Goal: Ask a question

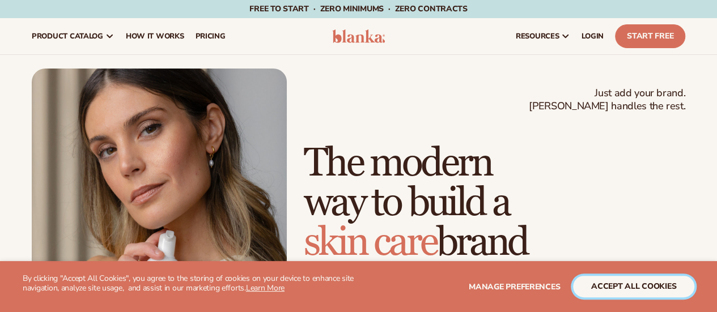
click at [613, 283] on button "accept all cookies" at bounding box center [633, 287] width 121 height 22
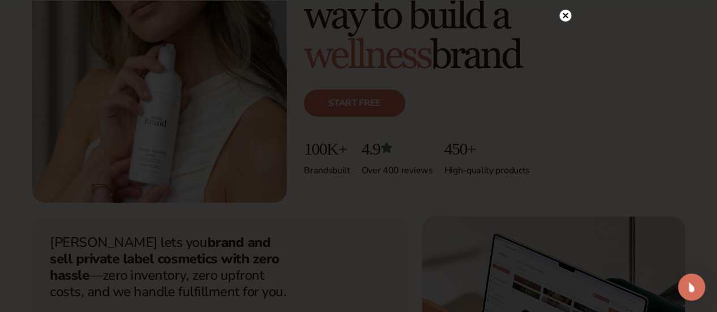
scroll to position [170, 0]
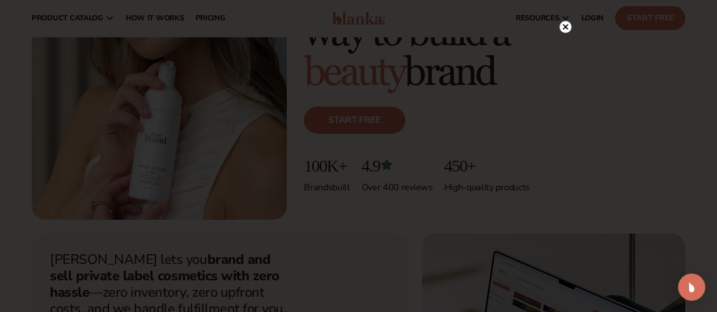
click at [565, 23] on circle at bounding box center [566, 27] width 12 height 12
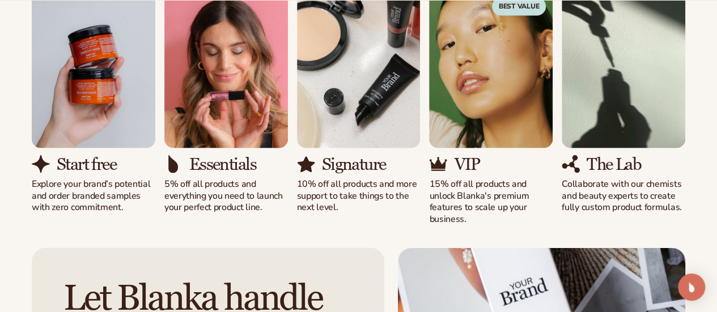
scroll to position [1020, 0]
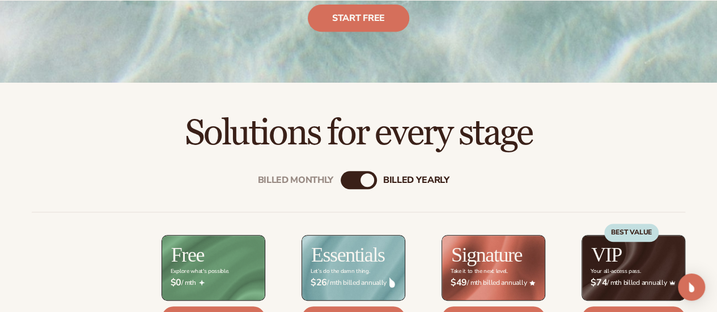
scroll to position [340, 0]
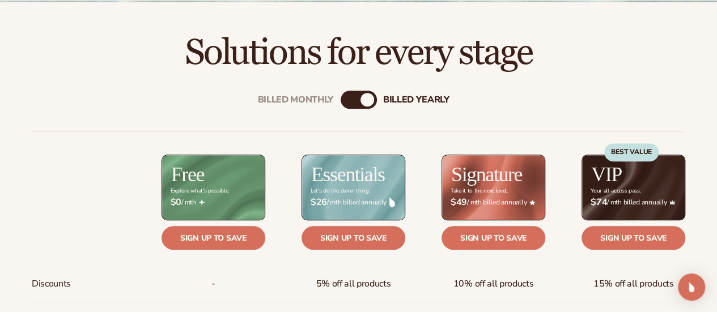
click at [342, 101] on div "Billed Monthly" at bounding box center [348, 100] width 14 height 14
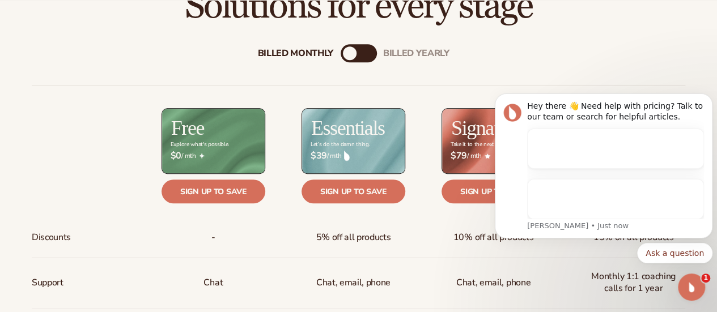
scroll to position [0, 0]
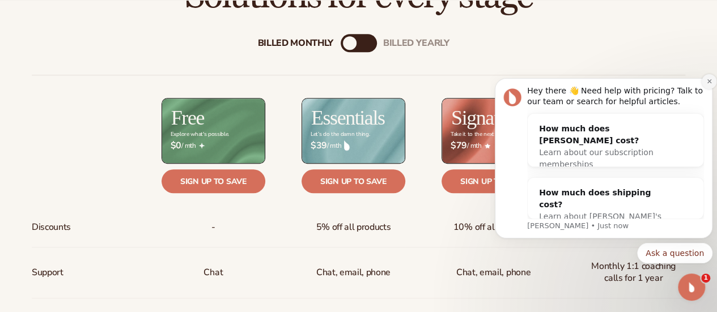
click at [709, 82] on icon "Dismiss notification" at bounding box center [709, 81] width 6 height 6
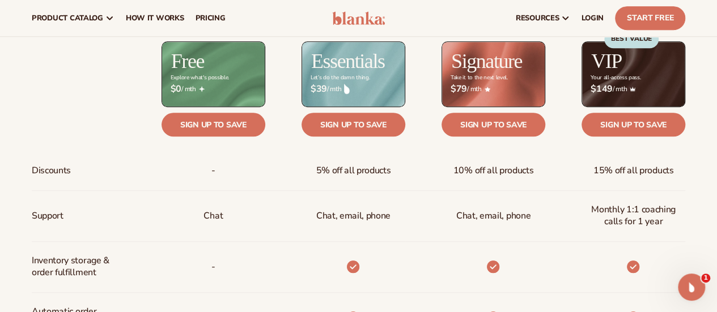
scroll to position [397, 0]
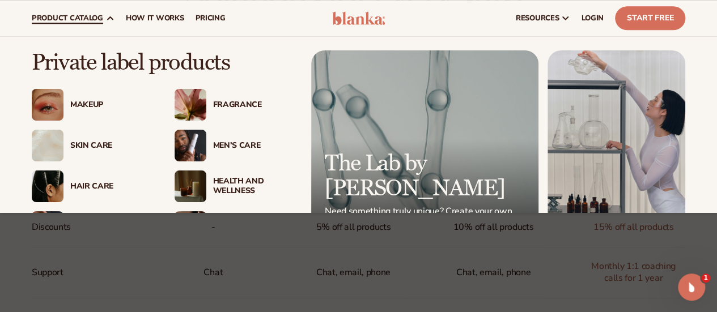
click at [83, 100] on div "Makeup" at bounding box center [111, 105] width 82 height 10
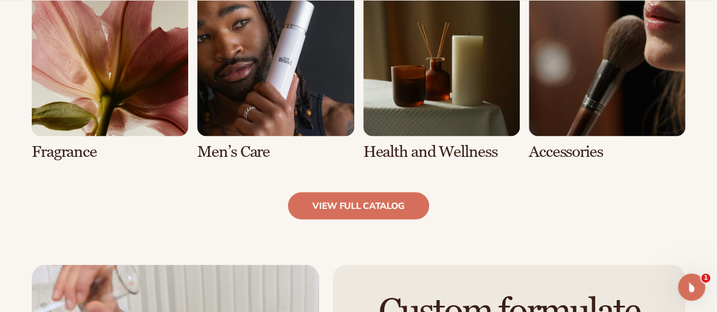
scroll to position [1065, 0]
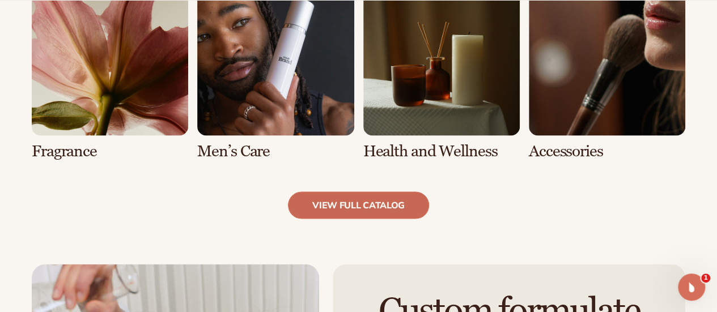
click at [377, 208] on link "view full catalog" at bounding box center [358, 205] width 141 height 27
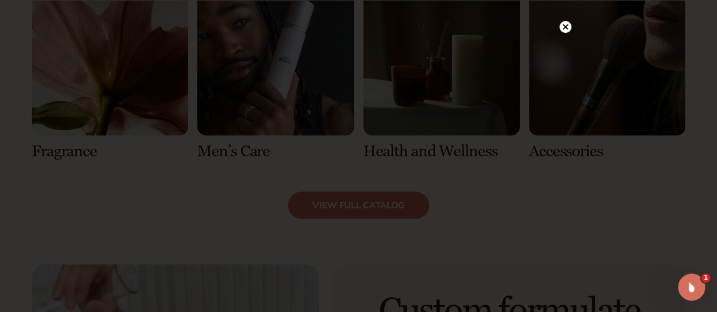
click at [560, 26] on circle at bounding box center [566, 27] width 12 height 12
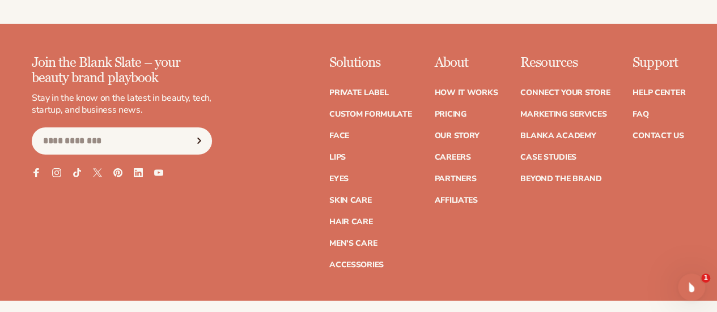
scroll to position [1972, 0]
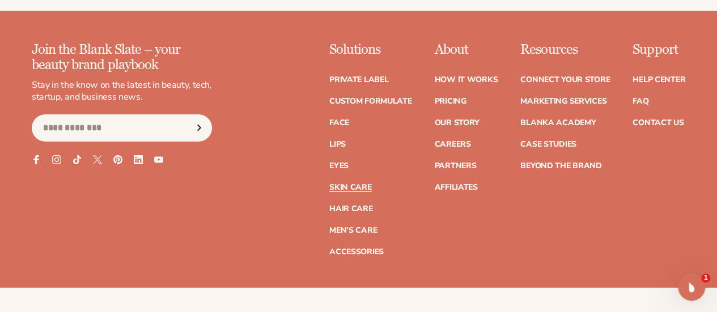
click at [329, 185] on link "Skin Care" at bounding box center [350, 188] width 42 height 8
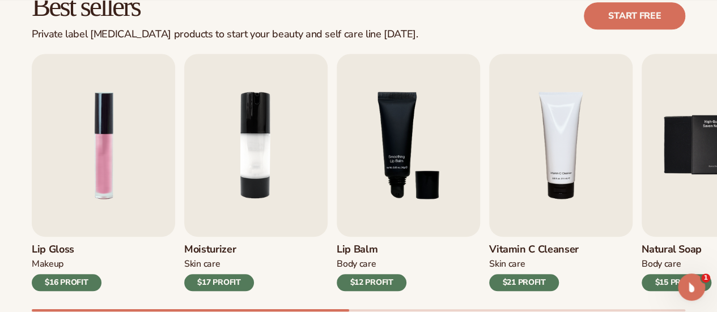
scroll to position [397, 0]
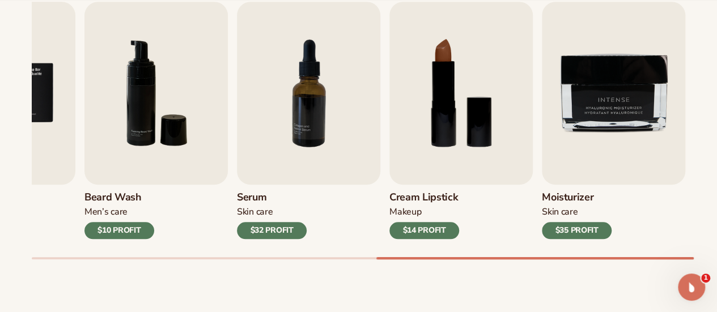
click at [691, 258] on div at bounding box center [534, 258] width 317 height 2
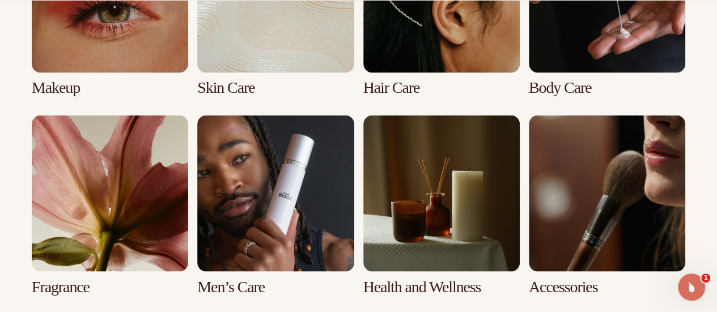
scroll to position [949, 0]
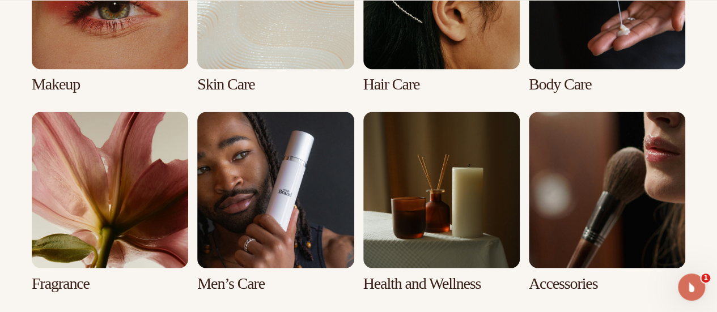
click at [278, 44] on link "2 / 8" at bounding box center [275, 2] width 156 height 181
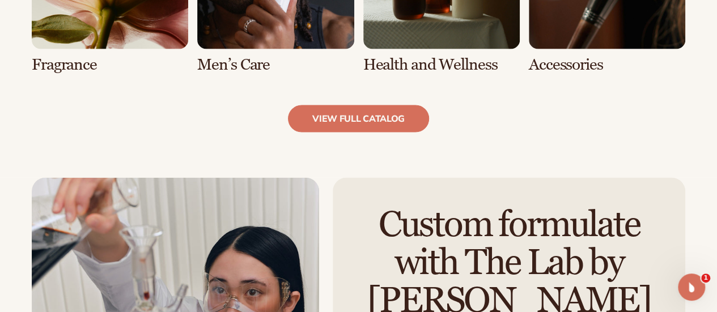
scroll to position [1191, 0]
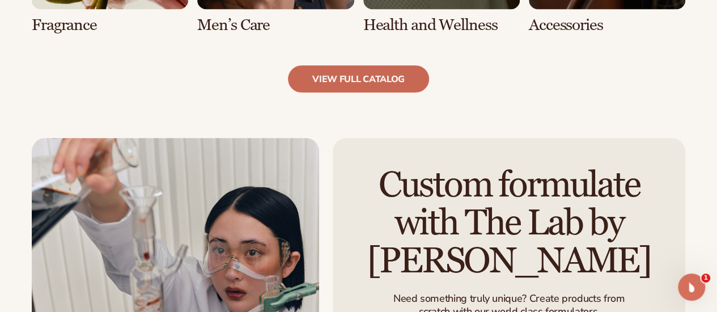
click at [385, 86] on link "view full catalog" at bounding box center [358, 79] width 141 height 27
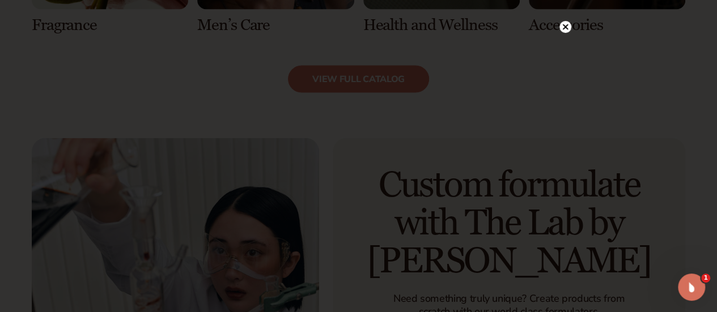
click at [564, 29] on icon at bounding box center [565, 27] width 6 height 6
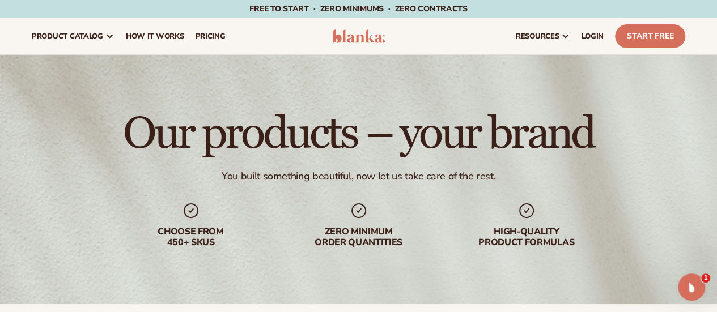
scroll to position [0, 0]
click at [169, 37] on span "How It Works" at bounding box center [155, 36] width 58 height 9
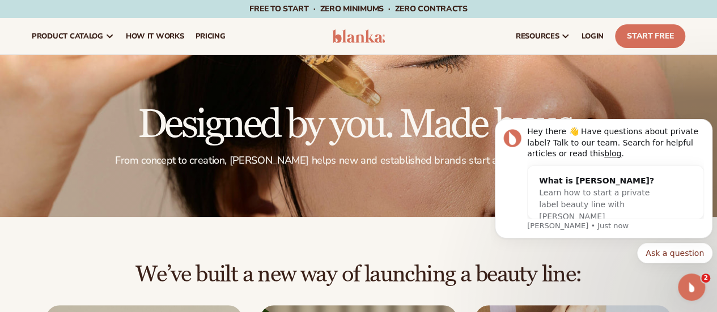
click at [344, 35] on img at bounding box center [358, 36] width 53 height 14
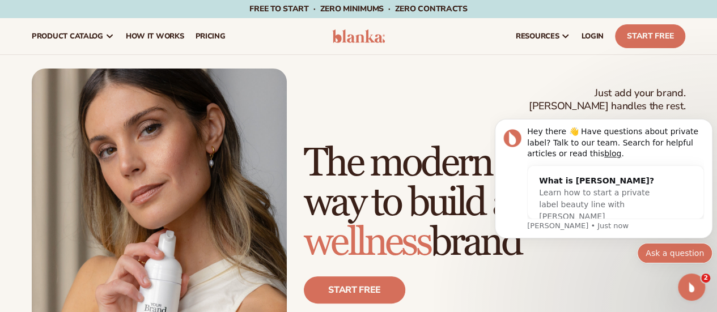
click at [695, 261] on button "Ask a question" at bounding box center [674, 253] width 75 height 20
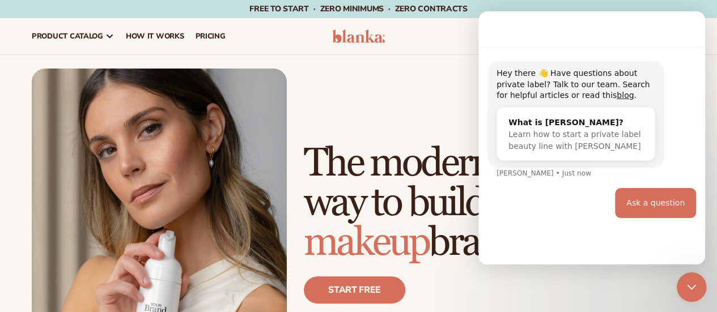
click at [680, 277] on div "Close Intercom Messenger" at bounding box center [689, 285] width 27 height 27
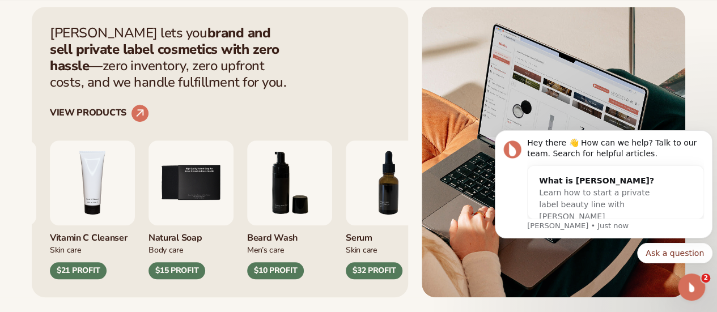
scroll to position [454, 0]
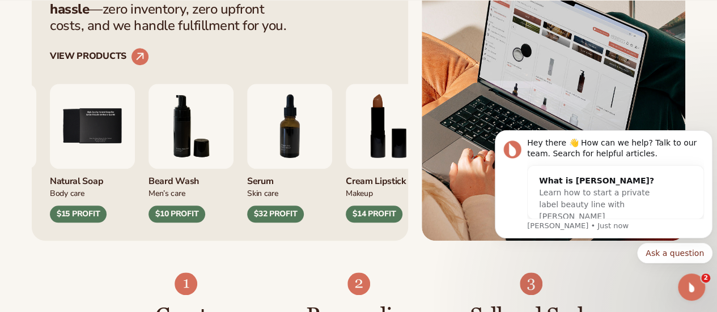
click at [406, 58] on div "Blanka lets you brand and sell private label cosmetics with zero hassle —zero i…" at bounding box center [220, 95] width 376 height 291
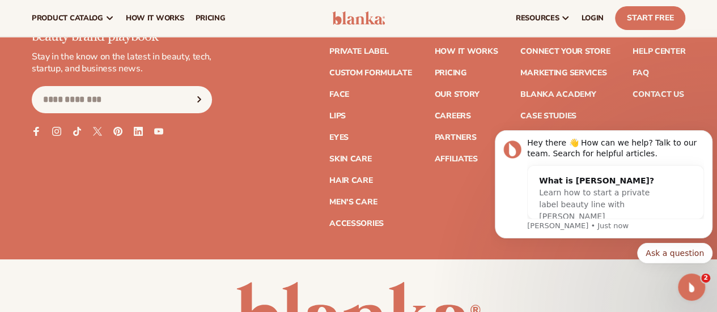
scroll to position [4251, 0]
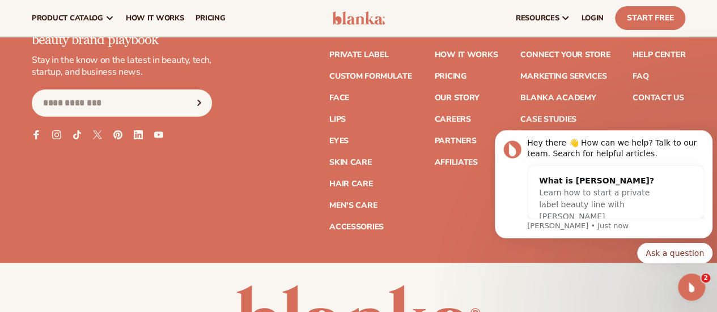
click at [647, 126] on body "Hey there 👋 How can we help? Talk to our team. Search for helpful articles. Wha…" at bounding box center [604, 188] width 218 height 179
click at [655, 119] on body "Hey there 👋 How can we help? Talk to our team. Search for helpful articles. Wha…" at bounding box center [604, 188] width 218 height 179
click at [687, 282] on icon "Open Intercom Messenger" at bounding box center [690, 286] width 19 height 19
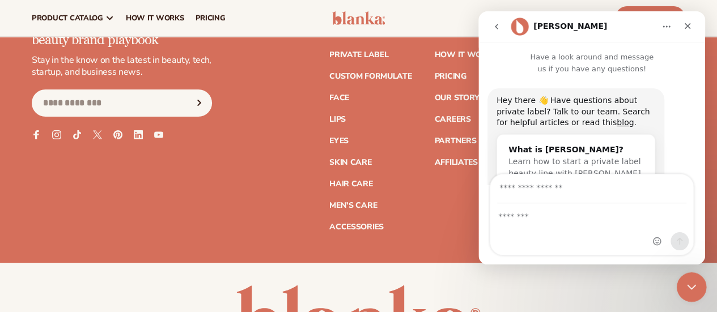
click at [687, 283] on icon "Close Intercom Messenger" at bounding box center [690, 286] width 14 height 14
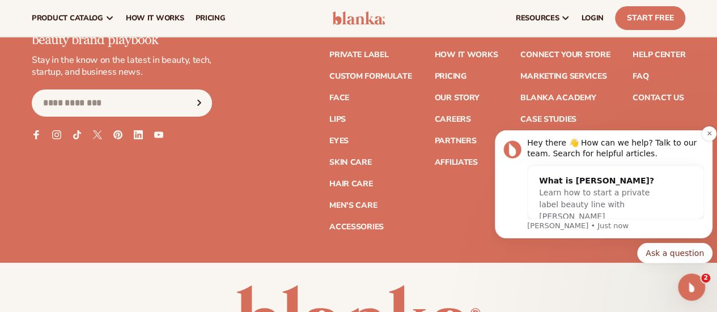
scroll to position [0, 0]
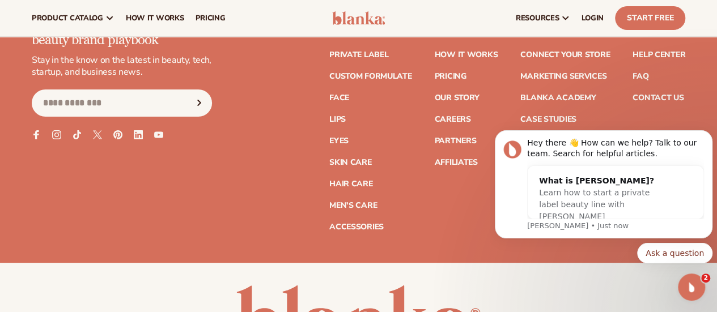
click at [663, 121] on body "Hey there 👋 How can we help? Talk to our team. Search for helpful articles. Wha…" at bounding box center [604, 188] width 218 height 179
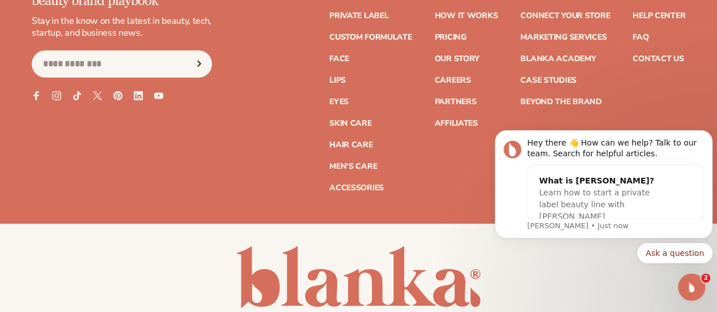
scroll to position [4308, 0]
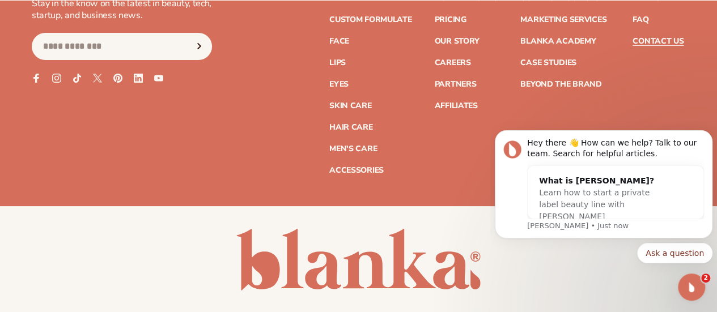
click at [669, 45] on link "Contact Us" at bounding box center [658, 41] width 51 height 8
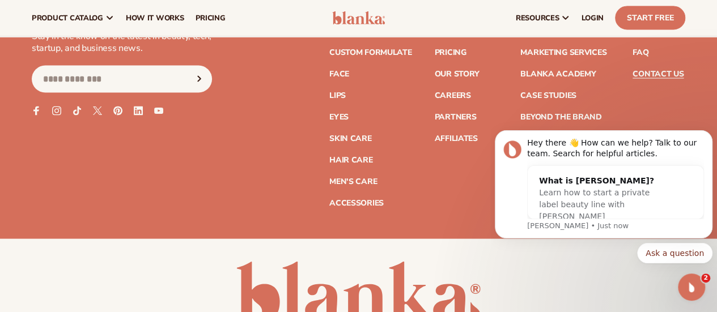
scroll to position [624, 0]
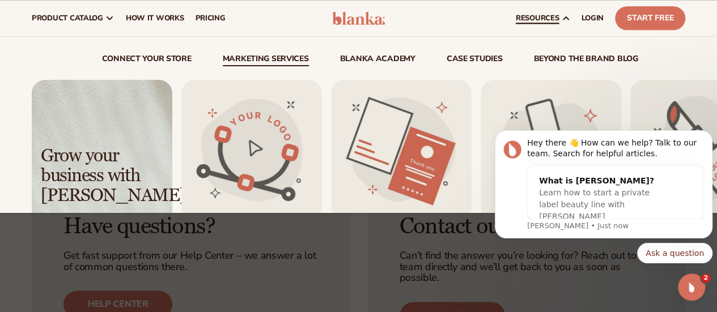
click at [276, 61] on link "Marketing services" at bounding box center [266, 60] width 86 height 11
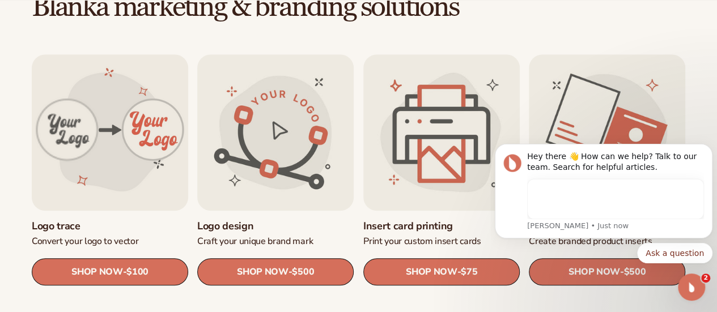
scroll to position [340, 0]
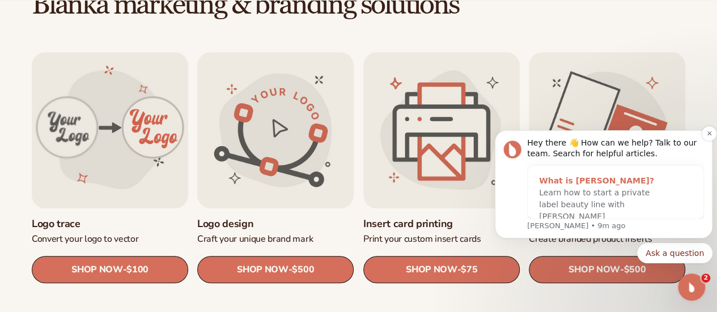
click at [639, 195] on span "Learn how to start a private label beauty line with Blanka" at bounding box center [594, 204] width 111 height 33
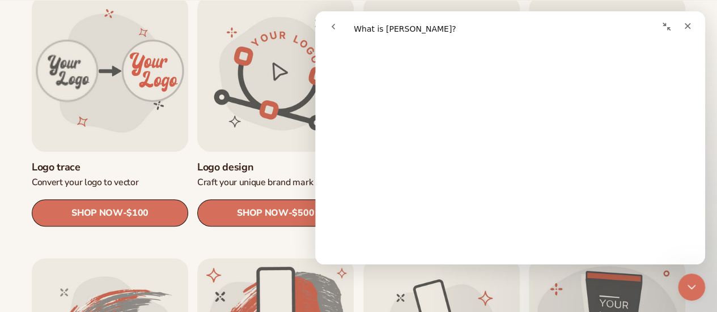
scroll to position [283, 0]
click at [680, 18] on div "Close" at bounding box center [687, 26] width 20 height 20
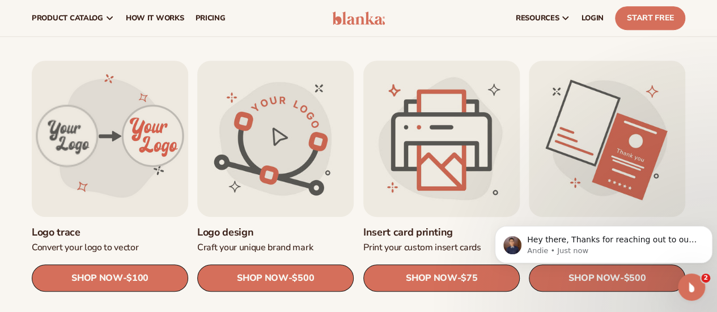
scroll to position [227, 0]
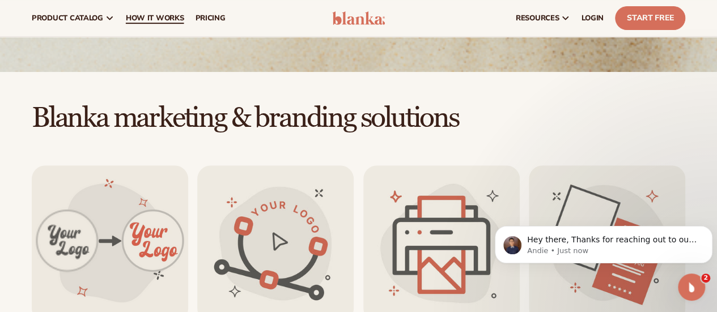
click at [166, 14] on span "How It Works" at bounding box center [155, 18] width 58 height 9
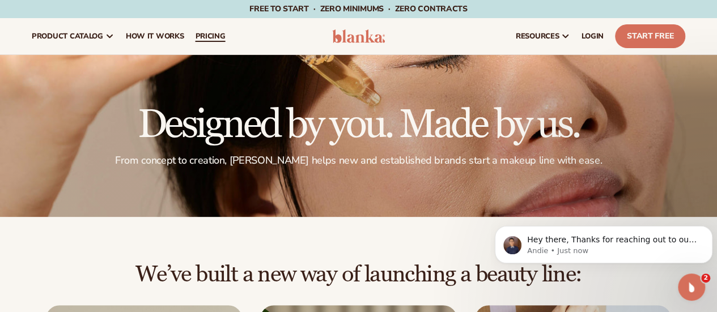
click at [217, 35] on span "pricing" at bounding box center [210, 36] width 30 height 9
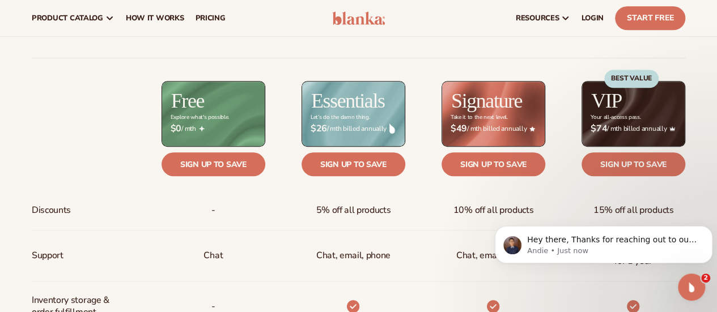
scroll to position [397, 0]
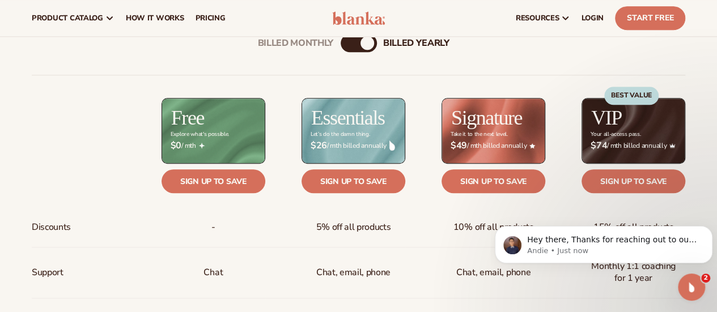
click at [345, 46] on div "Billed Monthly" at bounding box center [348, 43] width 14 height 14
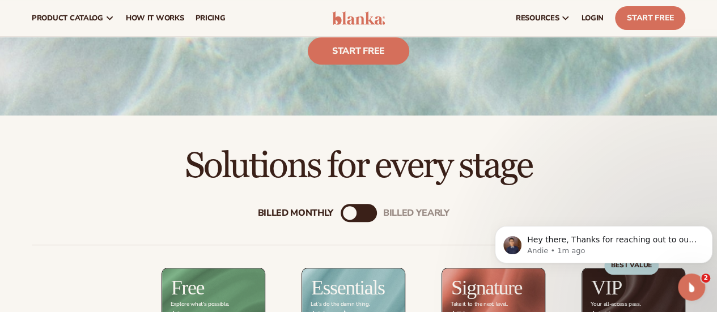
scroll to position [227, 0]
click at [379, 47] on link "Start free" at bounding box center [358, 50] width 101 height 27
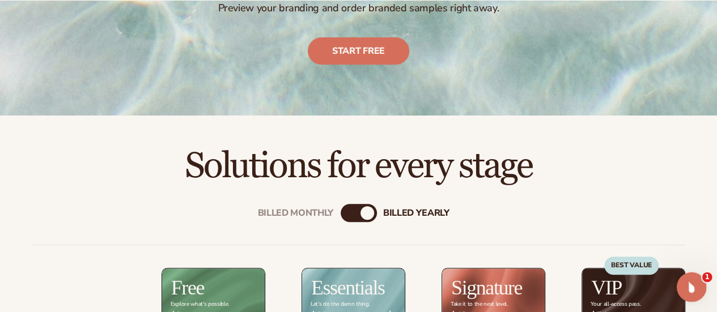
click at [696, 281] on div "Open Intercom Messenger" at bounding box center [689, 285] width 37 height 37
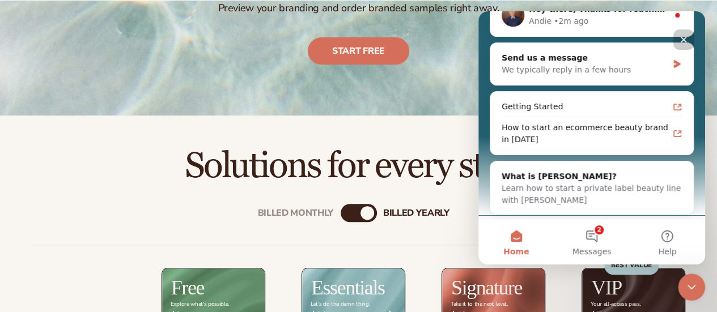
scroll to position [111, 0]
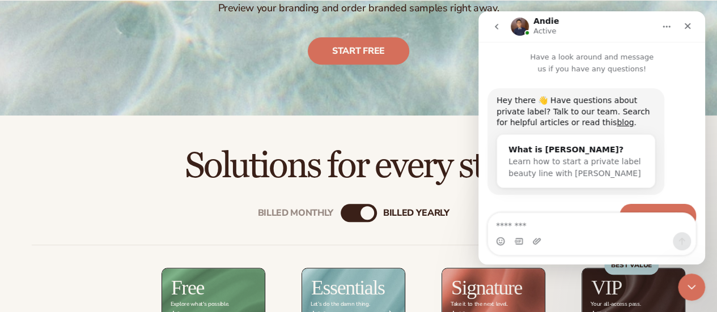
scroll to position [45, 0]
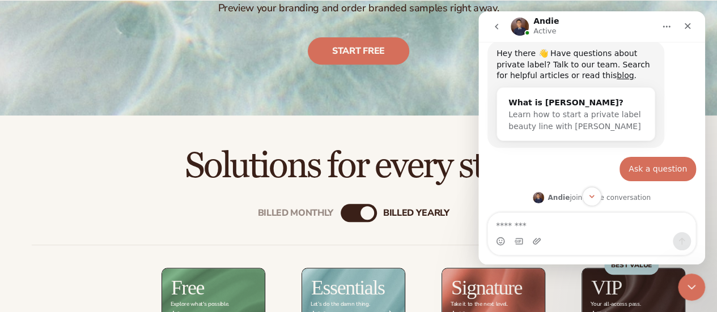
click at [569, 229] on textarea "Message…" at bounding box center [591, 222] width 207 height 19
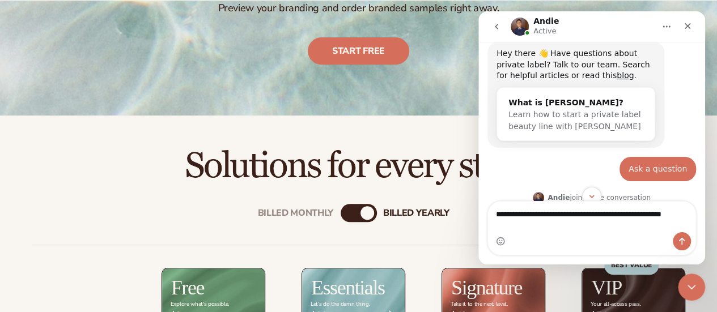
type textarea "**********"
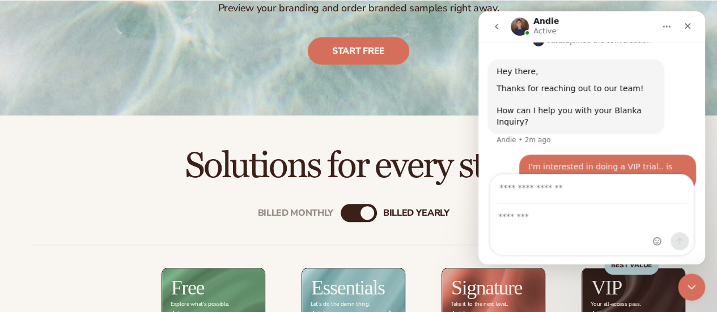
scroll to position [221, 0]
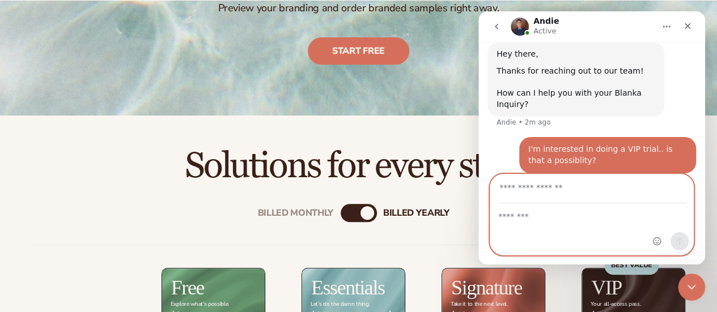
click at [566, 219] on textarea "Message…" at bounding box center [591, 213] width 203 height 19
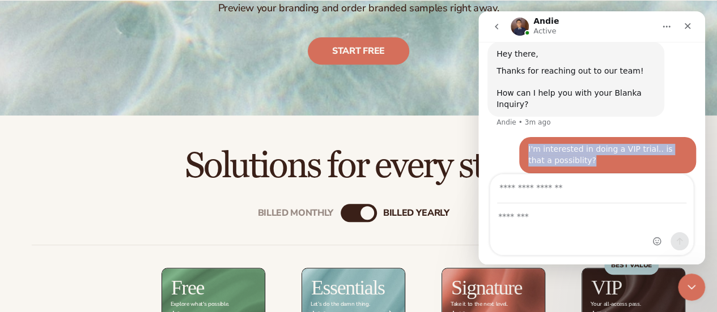
drag, startPoint x: 567, startPoint y: 147, endPoint x: 518, endPoint y: 137, distance: 49.8
click at [519, 137] on div "I'm interested in doing a VIP trial.. is that a possiblity? • Just now" at bounding box center [607, 155] width 177 height 36
copy div "I'm interested in doing a VIP trial.. is that a possiblity?"
click at [493, 24] on icon "go back" at bounding box center [496, 26] width 9 height 9
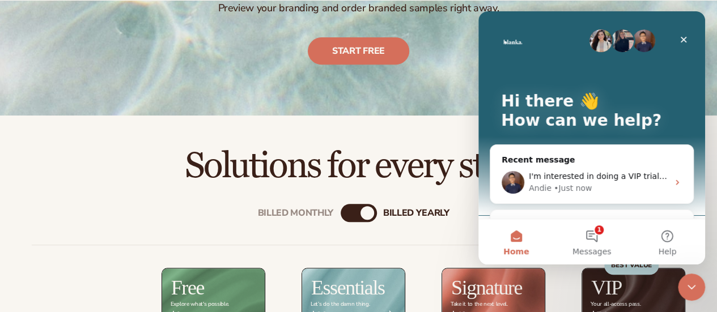
scroll to position [0, 0]
click at [578, 240] on button "1 Messages" at bounding box center [591, 241] width 75 height 45
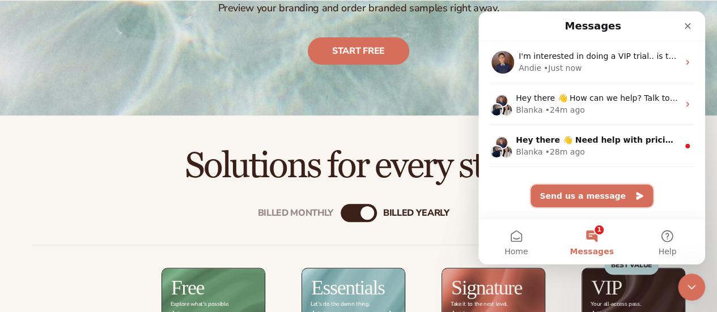
click at [583, 201] on button "Send us a message" at bounding box center [592, 196] width 122 height 23
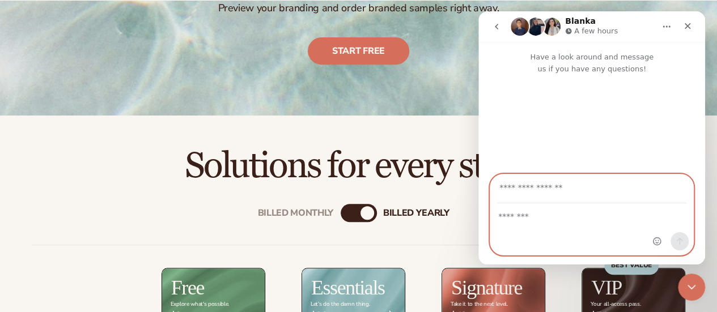
paste textarea "**********"
type textarea "**********"
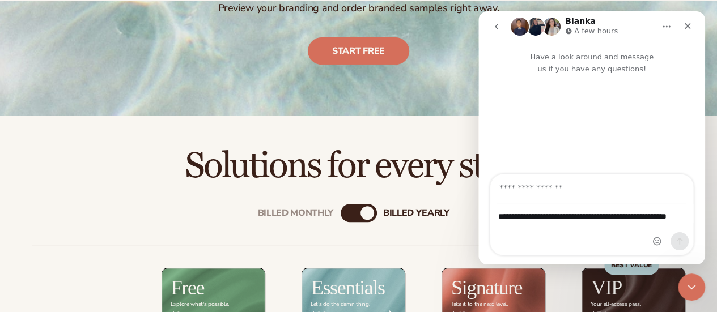
drag, startPoint x: 664, startPoint y: 218, endPoint x: 676, endPoint y: 209, distance: 14.2
click at [676, 209] on div "Intercom messenger" at bounding box center [671, 215] width 45 height 81
drag, startPoint x: 660, startPoint y: 218, endPoint x: 672, endPoint y: 217, distance: 12.0
click at [672, 217] on div "Intercom messenger" at bounding box center [671, 215] width 45 height 81
click at [656, 214] on div "Intercom messenger" at bounding box center [671, 215] width 45 height 81
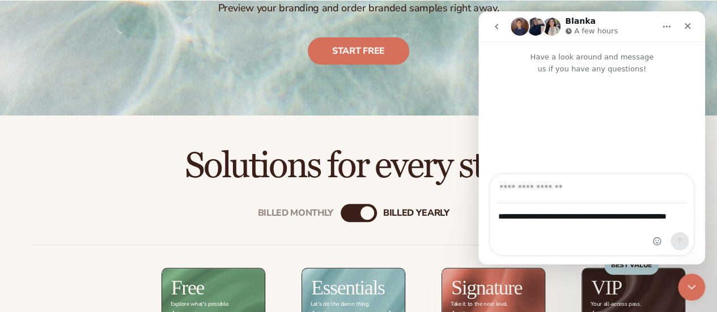
click at [656, 214] on div "Intercom messenger" at bounding box center [671, 215] width 45 height 81
click at [671, 220] on div "Intercom messenger" at bounding box center [671, 215] width 45 height 81
click at [674, 214] on div "Intercom messenger" at bounding box center [671, 215] width 45 height 81
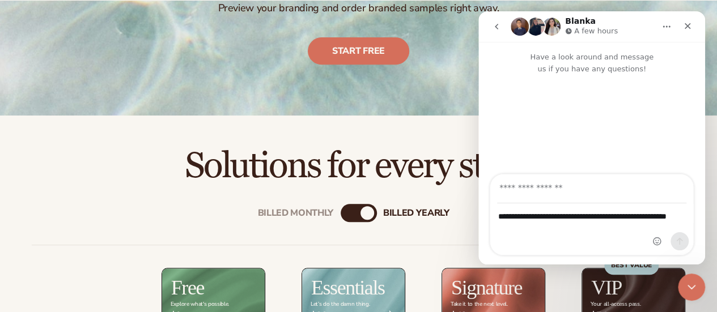
click at [674, 214] on div "Intercom messenger" at bounding box center [671, 215] width 45 height 81
click at [685, 215] on div "Intercom messenger" at bounding box center [671, 215] width 45 height 81
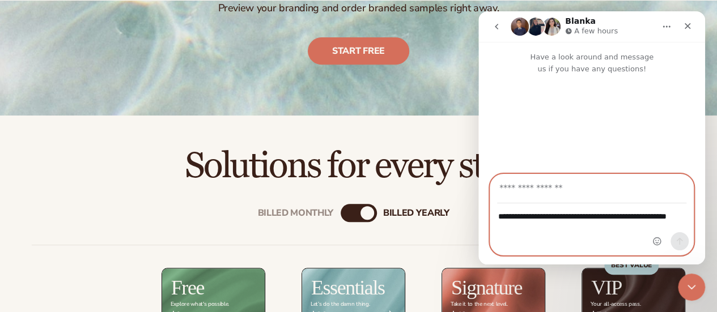
click at [566, 181] on input "Your email" at bounding box center [591, 189] width 189 height 29
type input "**********"
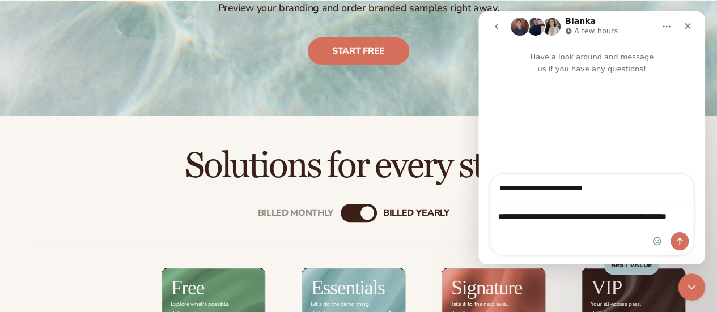
click at [657, 219] on div "Intercom messenger" at bounding box center [671, 215] width 45 height 81
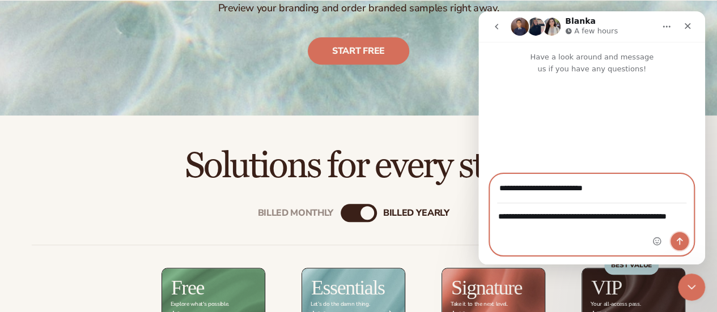
click at [680, 239] on icon "Send a message…" at bounding box center [680, 241] width 6 height 7
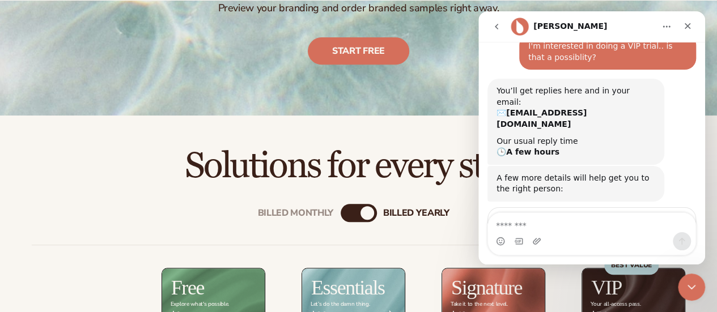
scroll to position [111, 0]
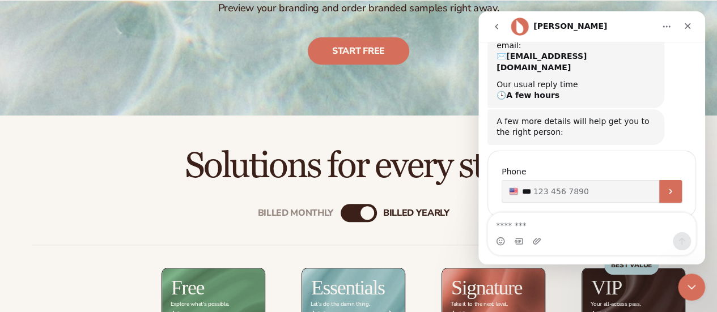
click at [591, 180] on input "**" at bounding box center [592, 191] width 180 height 23
type input "**********"
click at [659, 180] on button "Submit" at bounding box center [670, 191] width 23 height 23
click at [592, 199] on icon "Scroll to bottom" at bounding box center [592, 197] width 10 height 10
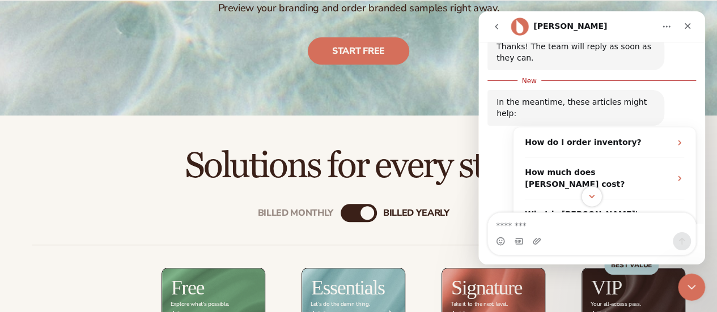
scroll to position [310, 0]
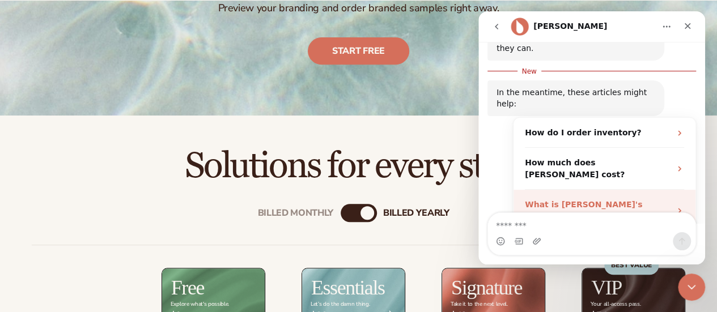
click at [637, 199] on div "What is [PERSON_NAME]'s refund & cancellation policy?" at bounding box center [598, 211] width 146 height 24
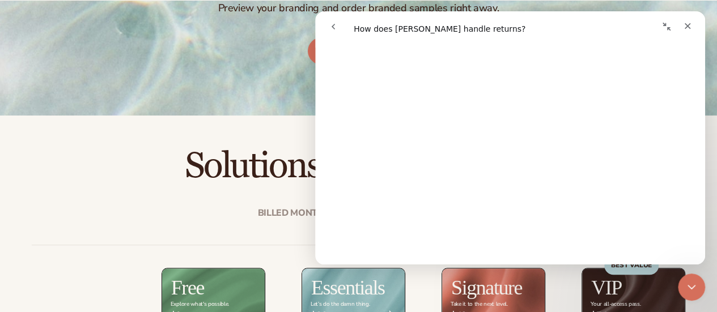
scroll to position [567, 0]
click at [341, 20] on button "go back" at bounding box center [334, 27] width 22 height 22
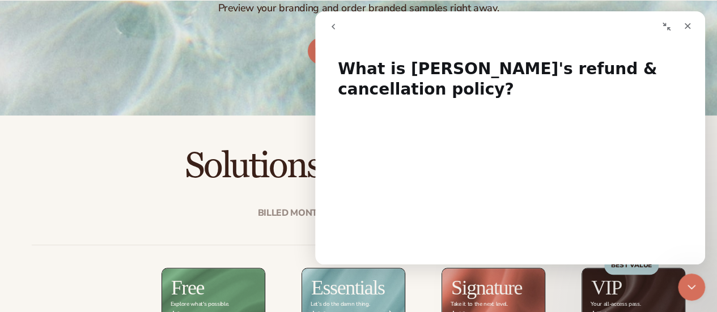
click at [325, 22] on button "go back" at bounding box center [334, 27] width 22 height 22
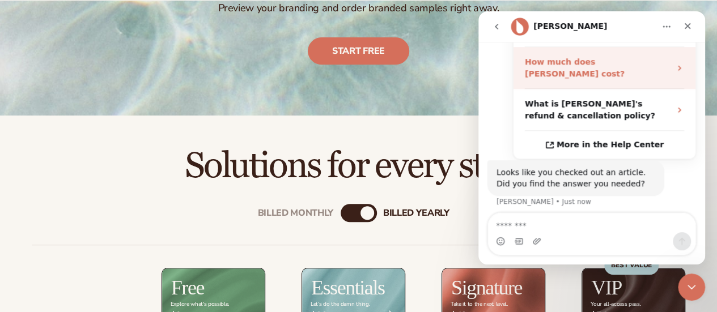
scroll to position [394, 0]
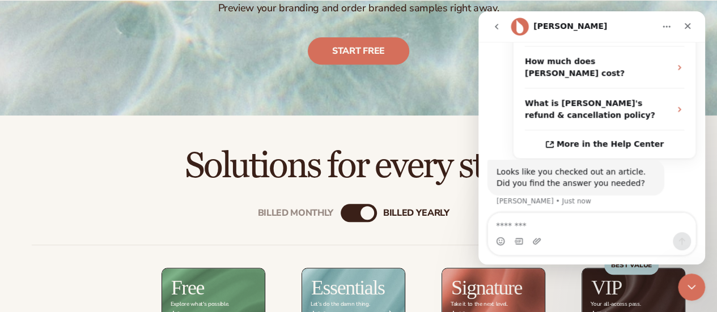
click at [640, 228] on button "Yes" at bounding box center [641, 239] width 30 height 23
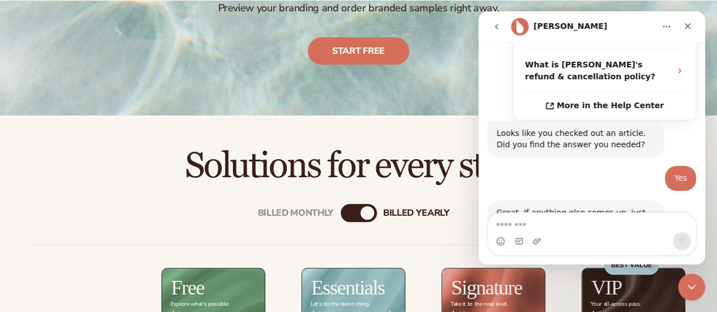
scroll to position [432, 0]
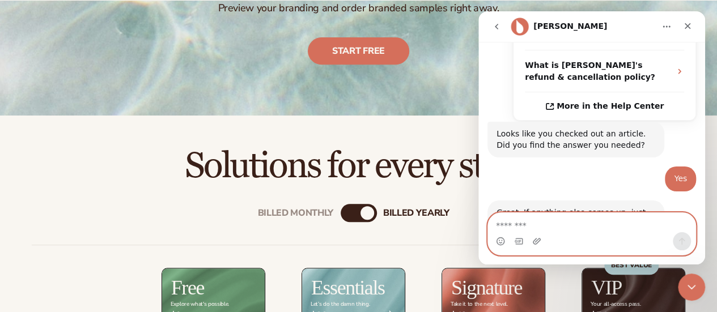
click at [585, 226] on textarea "Message…" at bounding box center [591, 222] width 207 height 19
paste textarea "**********"
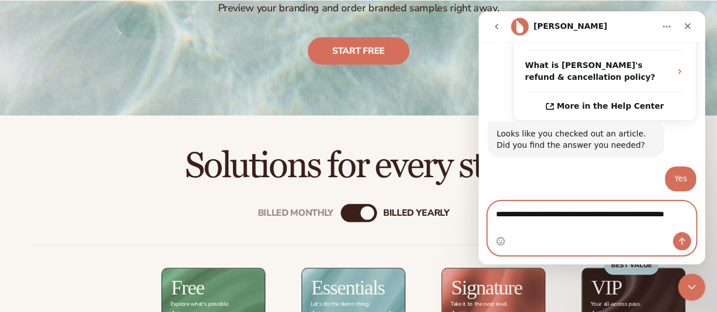
type textarea "**********"
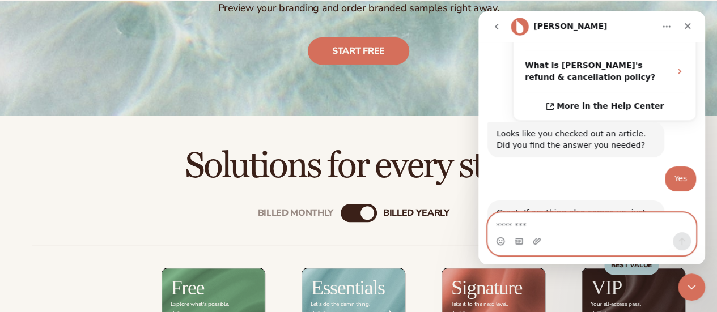
scroll to position [477, 0]
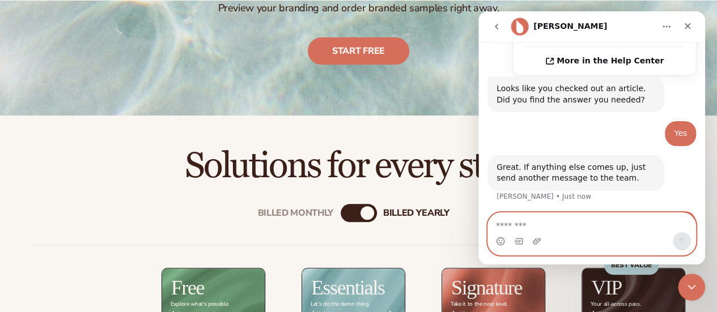
click at [598, 227] on textarea "Message…" at bounding box center [592, 222] width 208 height 19
click at [685, 27] on icon "Close" at bounding box center [687, 26] width 9 height 9
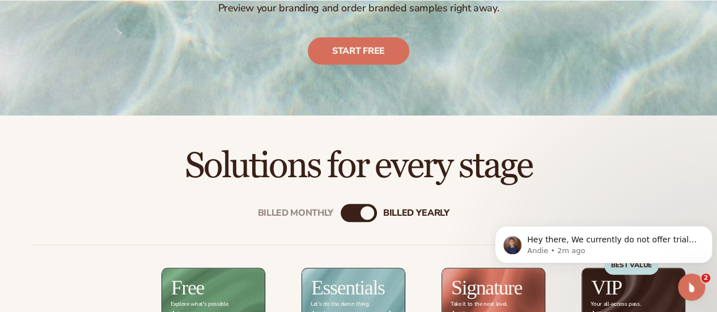
scroll to position [0, 0]
